Goal: Download file/media

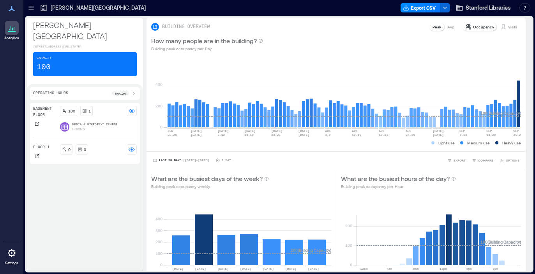
click at [116, 122] on p "Media & Microtext Center" at bounding box center [94, 124] width 45 height 5
click at [43, 111] on p "Basement Floor" at bounding box center [45, 112] width 24 height 12
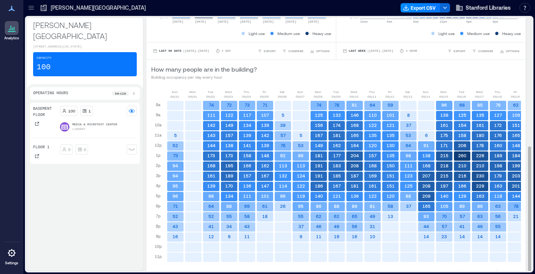
scroll to position [247, 0]
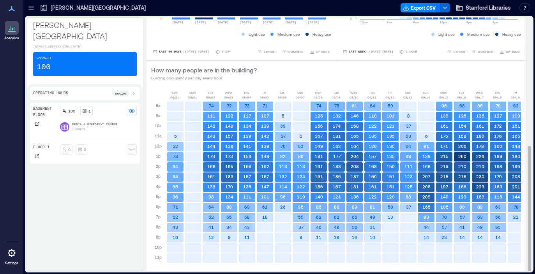
click at [464, 158] on text "260" at bounding box center [462, 156] width 8 height 5
click at [467, 157] on rect at bounding box center [462, 156] width 16 height 9
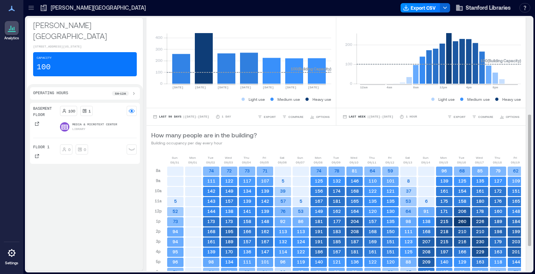
scroll to position [63, 0]
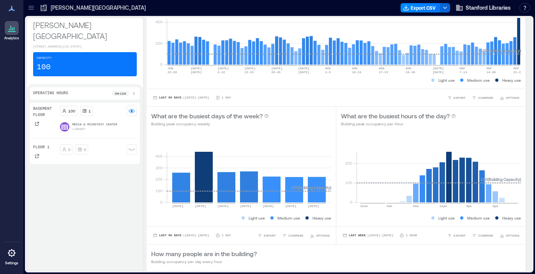
click at [67, 125] on icon at bounding box center [64, 127] width 7 height 5
click at [98, 122] on p "Media & Microtext Center" at bounding box center [94, 124] width 45 height 5
click at [131, 108] on rect at bounding box center [132, 111] width 6 height 6
click at [130, 148] on icon at bounding box center [132, 149] width 6 height 3
click at [130, 146] on rect at bounding box center [132, 149] width 6 height 6
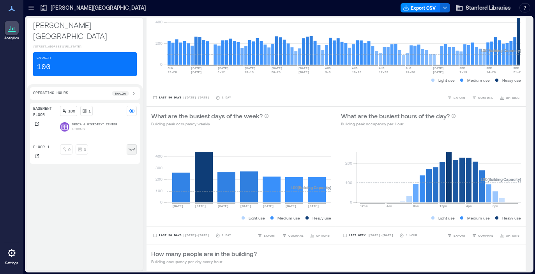
click at [44, 103] on div "Basement Floor 100 1 Media & Microtext Center Library Floor 1 0 0" at bounding box center [85, 133] width 110 height 61
click at [44, 90] on p "Operating Hours" at bounding box center [50, 93] width 35 height 6
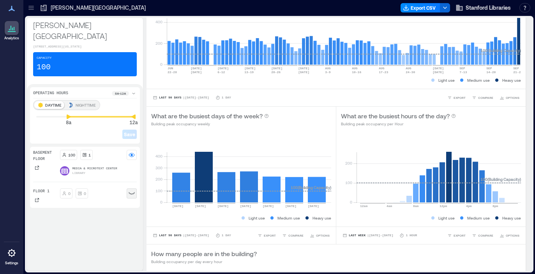
click at [45, 90] on p "Operating Hours" at bounding box center [50, 93] width 35 height 6
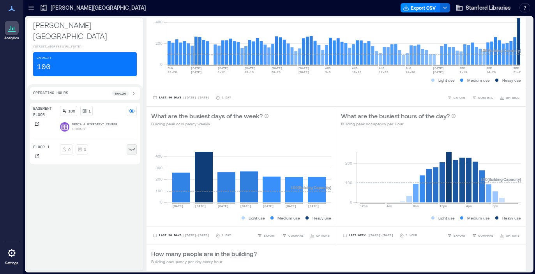
click at [68, 7] on p "[PERSON_NAME][GEOGRAPHIC_DATA]" at bounding box center [98, 8] width 95 height 8
click at [46, 7] on icon at bounding box center [44, 8] width 6 height 6
click at [32, 7] on icon at bounding box center [31, 8] width 8 height 8
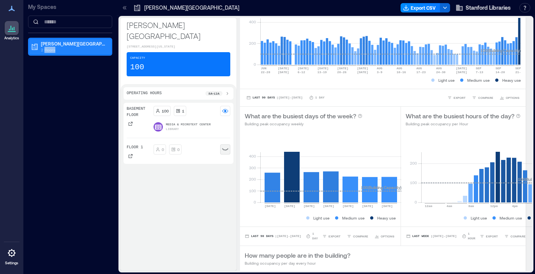
click at [44, 52] on p "2 Floors" at bounding box center [73, 50] width 65 height 6
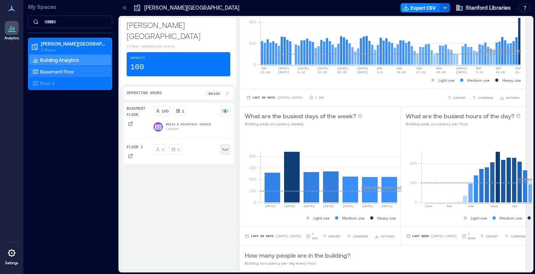
click at [45, 73] on p "Basement Floor" at bounding box center [57, 72] width 34 height 6
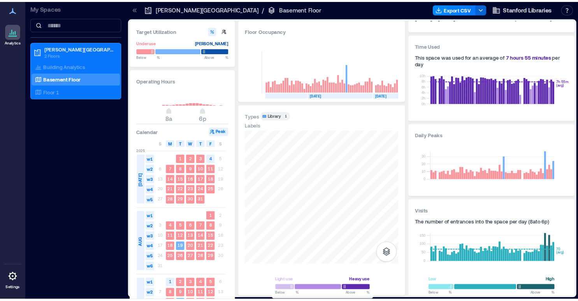
scroll to position [0, 104]
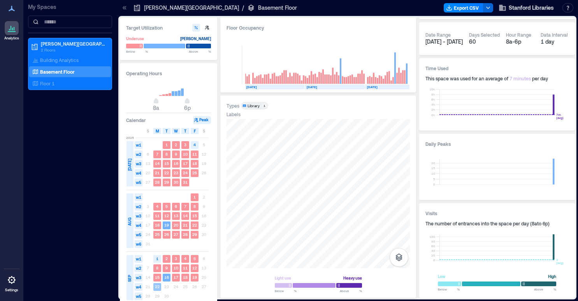
click at [157, 274] on text "22" at bounding box center [157, 286] width 5 height 5
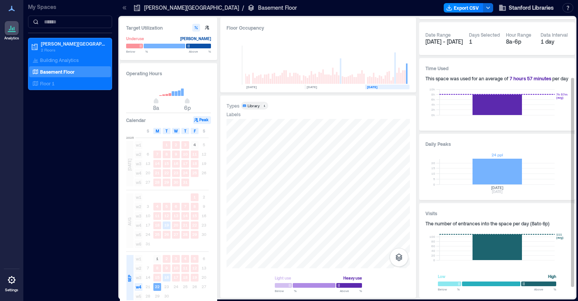
click at [499, 167] on rect at bounding box center [497, 172] width 115 height 26
click at [498, 174] on rect at bounding box center [497, 172] width 115 height 26
click at [499, 167] on rect at bounding box center [497, 172] width 115 height 26
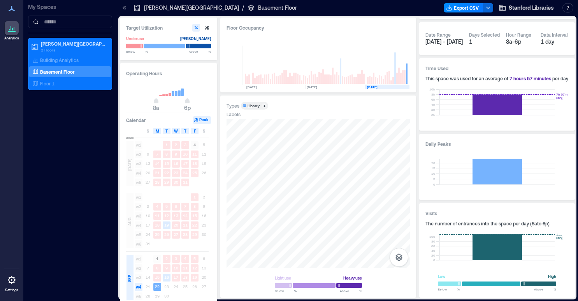
click at [179, 95] on rect at bounding box center [179, 92] width 3 height 5
click at [175, 93] on rect at bounding box center [176, 93] width 3 height 5
click at [492, 7] on button "button" at bounding box center [488, 7] width 10 height 9
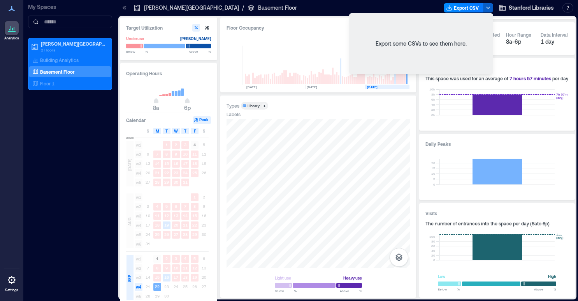
click at [492, 7] on button "button" at bounding box center [488, 7] width 10 height 9
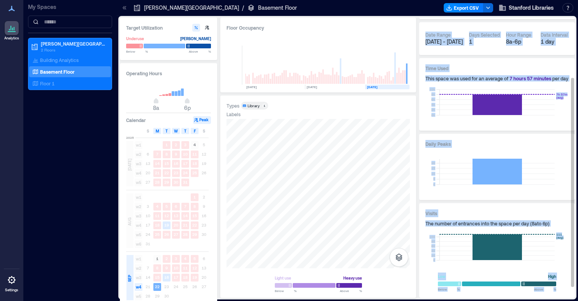
drag, startPoint x: 571, startPoint y: 235, endPoint x: 571, endPoint y: 287, distance: 52.6
click at [534, 274] on div "Space Selection Media & Microtext Center Library Capacity 100 ppl Area 9,665 ft…" at bounding box center [497, 158] width 156 height 280
click at [534, 274] on div "Visits The number of entrances into the space per day ( 8a to 6p ) 0 20 40 60 8…" at bounding box center [497, 250] width 156 height 95
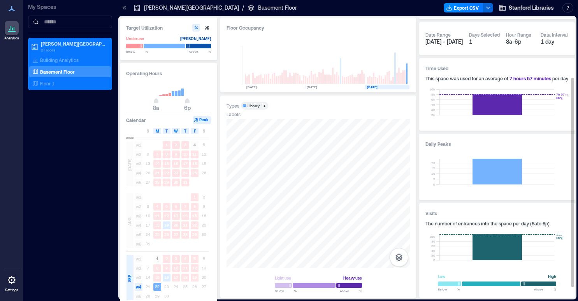
click at [524, 42] on div "8a - 6p" at bounding box center [520, 42] width 28 height 8
click at [492, 28] on div "Date Range [DATE] - [DATE] Days Selected 1 Hour Range 8a - 6p Data Interval 1 d…" at bounding box center [497, 38] width 156 height 33
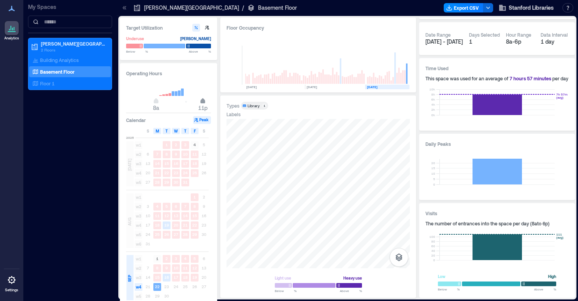
type input "**"
drag, startPoint x: 187, startPoint y: 103, endPoint x: 208, endPoint y: 103, distance: 21.0
click at [208, 103] on div "8a 12a" at bounding box center [168, 94] width 85 height 29
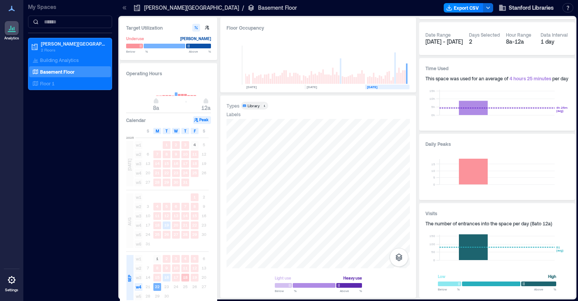
click at [183, 274] on text "18" at bounding box center [185, 277] width 5 height 5
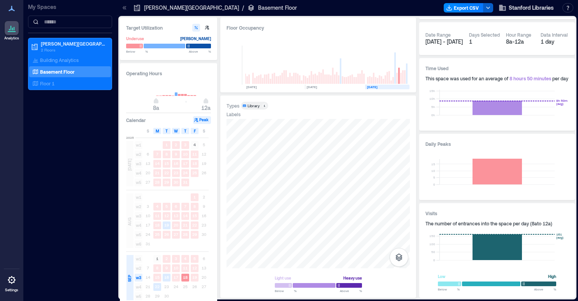
click at [487, 11] on button "button" at bounding box center [488, 7] width 10 height 9
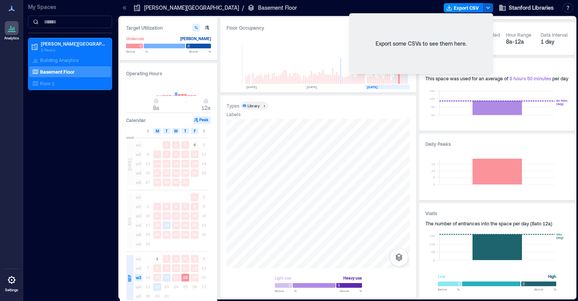
click at [487, 11] on icon "button" at bounding box center [488, 8] width 6 height 6
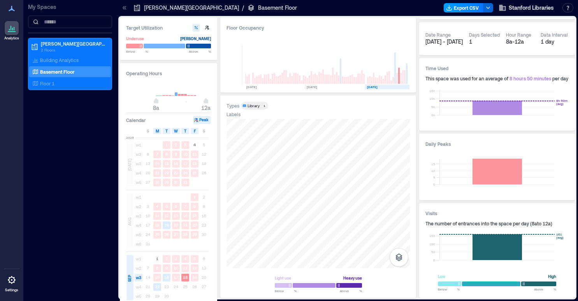
click at [472, 8] on button "Export CSV" at bounding box center [464, 7] width 40 height 9
